Goal: Task Accomplishment & Management: Use online tool/utility

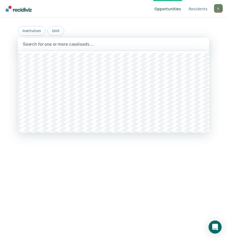
click at [119, 46] on div at bounding box center [114, 44] width 182 height 6
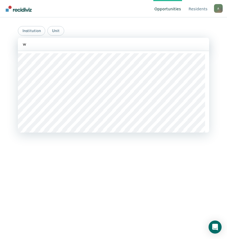
type input "we"
